Goal: Task Accomplishment & Management: Use online tool/utility

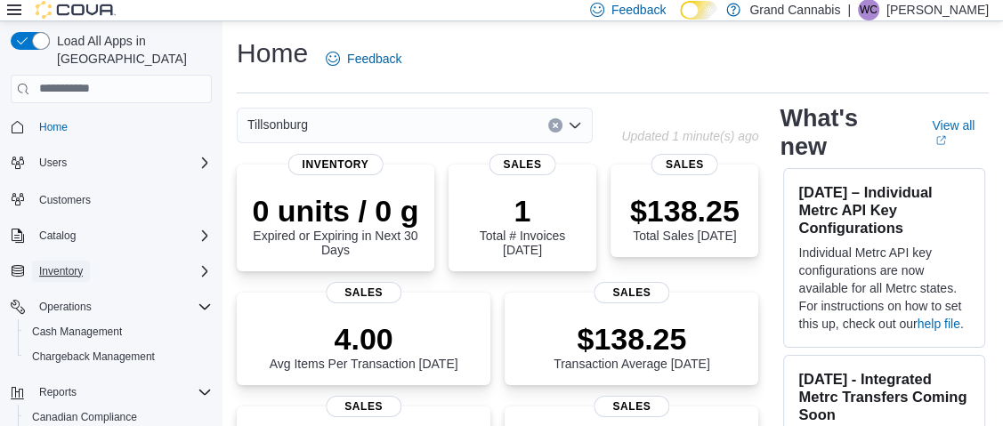
click at [79, 264] on span "Inventory" at bounding box center [61, 271] width 44 height 14
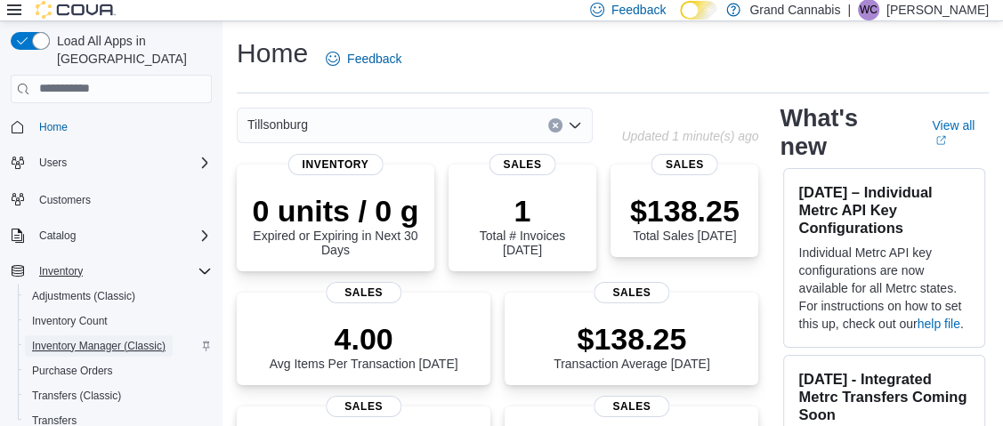
click at [77, 339] on span "Inventory Manager (Classic)" at bounding box center [99, 346] width 134 height 14
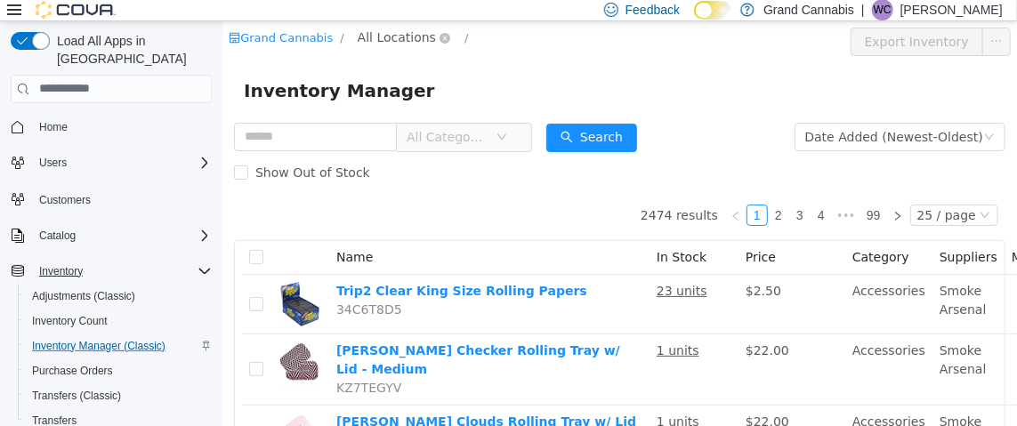
click at [386, 39] on span "All Locations" at bounding box center [396, 37] width 78 height 20
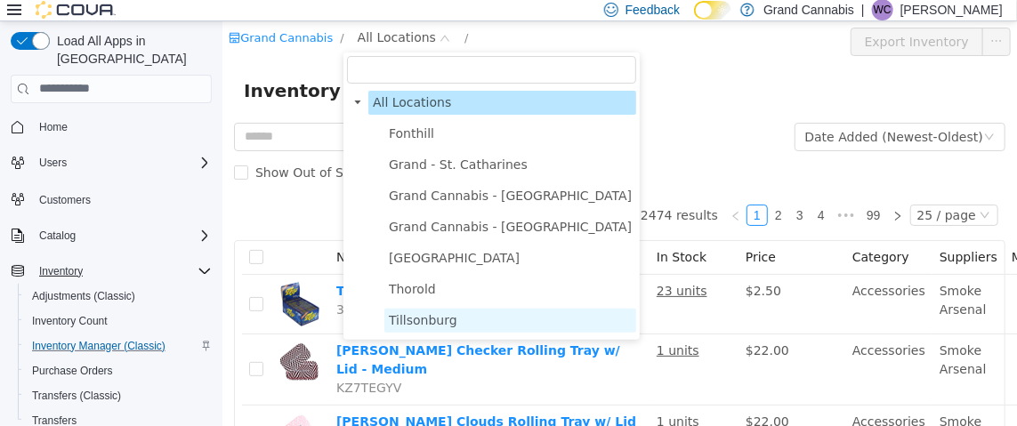
click at [439, 320] on span "Tillsonburg" at bounding box center [422, 319] width 69 height 14
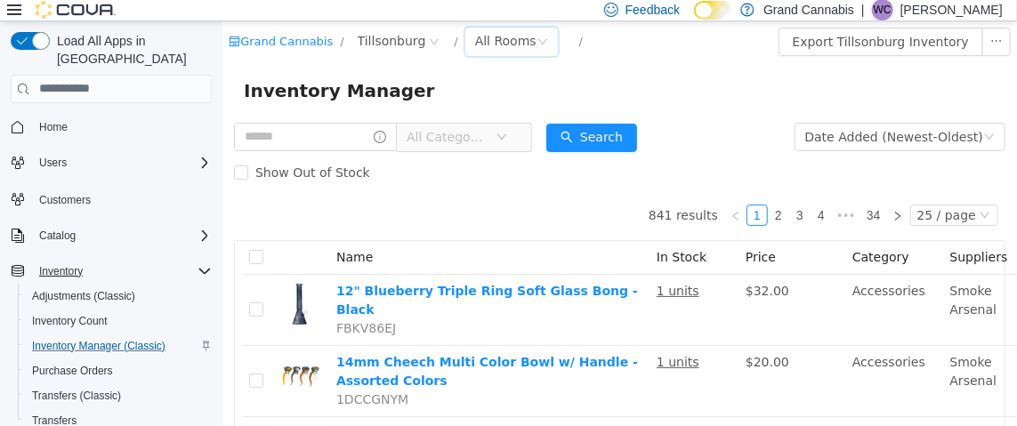
click at [474, 37] on div "All Rooms" at bounding box center [504, 40] width 61 height 27
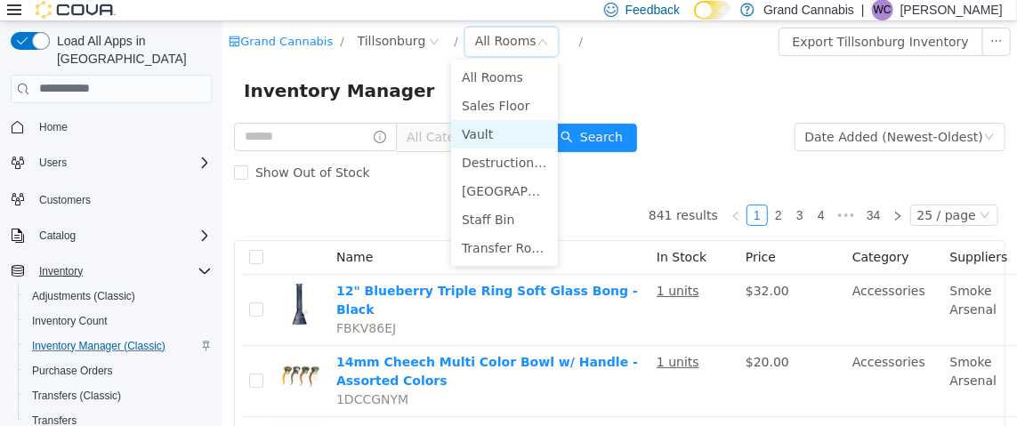
click at [482, 135] on li "Vault" at bounding box center [503, 133] width 107 height 28
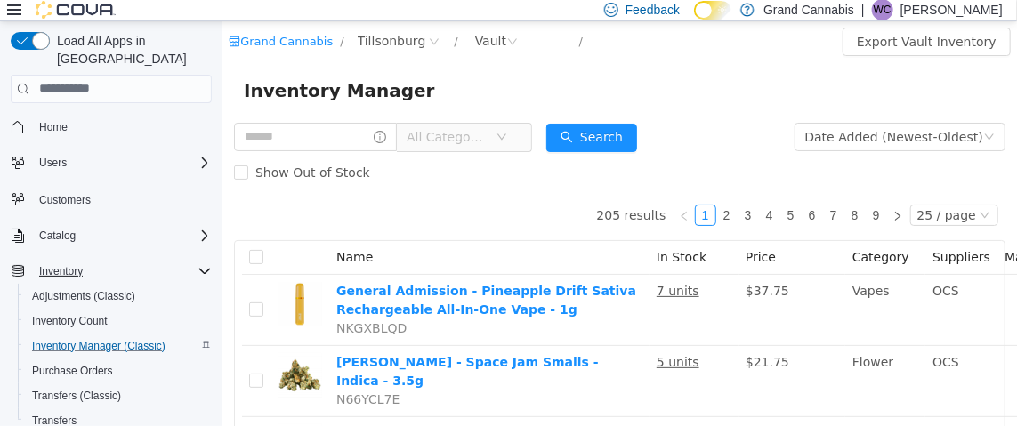
click at [8, 6] on icon at bounding box center [14, 9] width 14 height 11
